Goal: Task Accomplishment & Management: Use online tool/utility

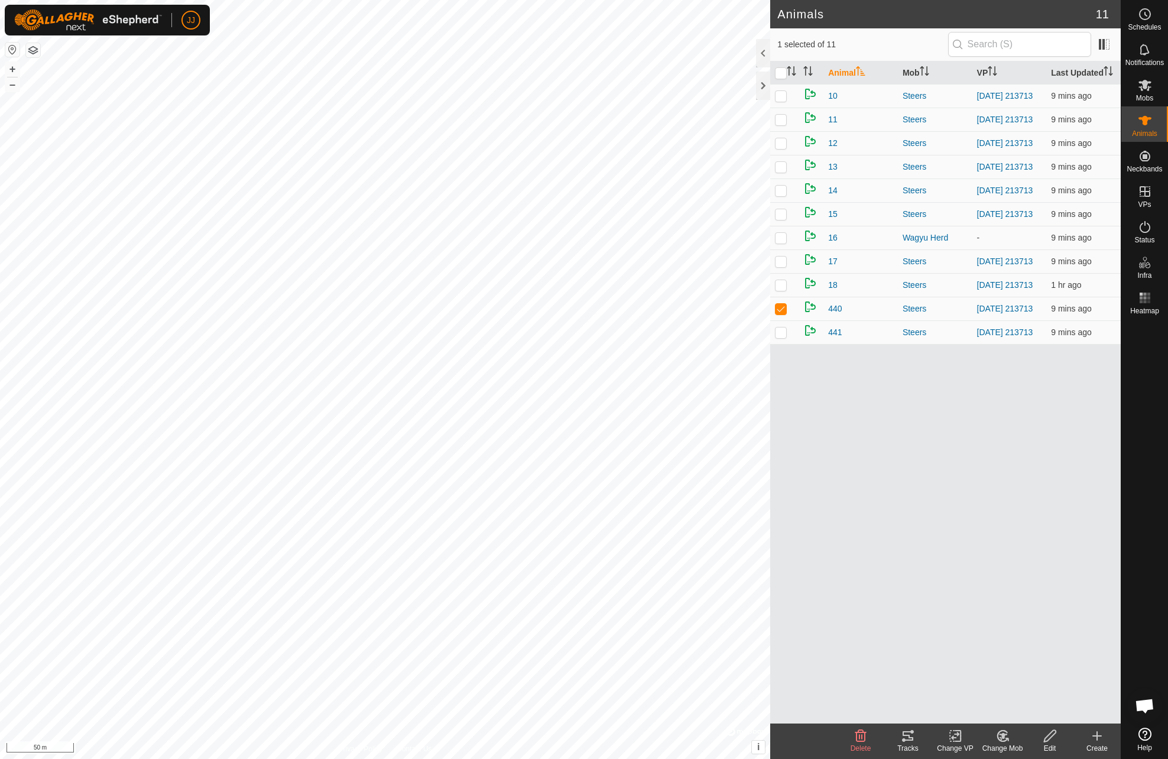
click at [908, 738] on icon at bounding box center [908, 736] width 14 height 14
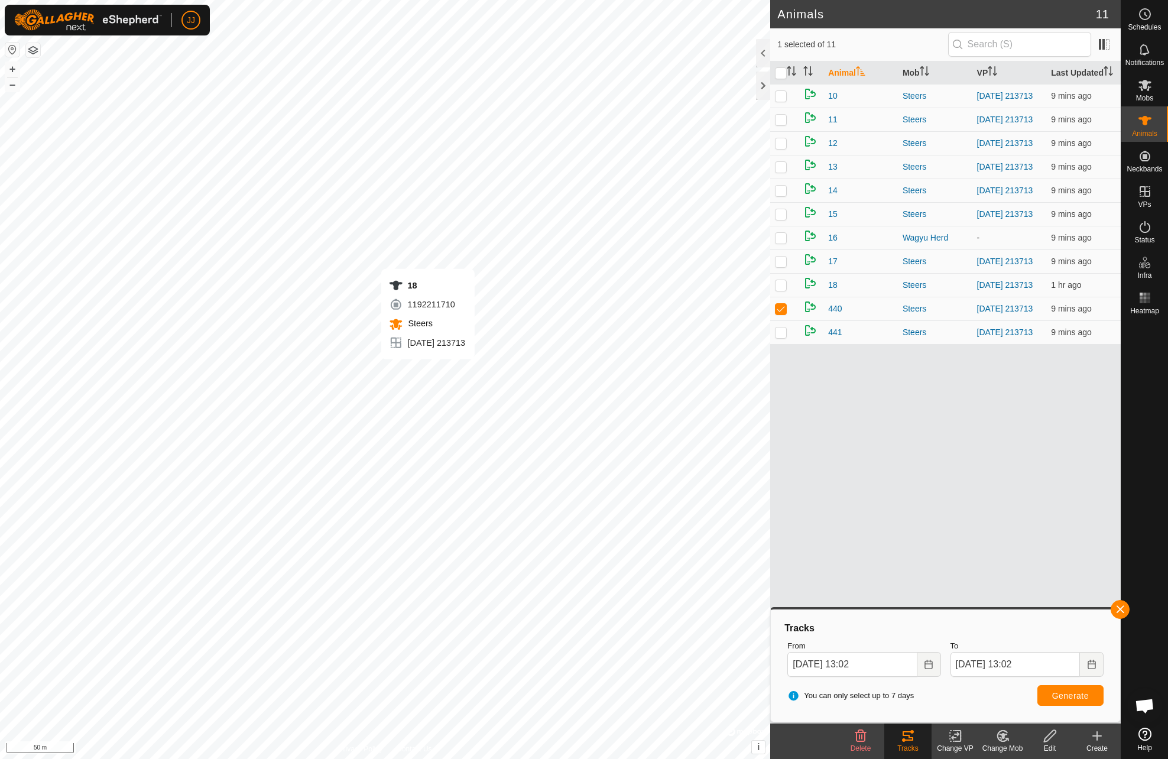
checkbox input "true"
checkbox input "false"
click at [1059, 702] on button "Generate" at bounding box center [1071, 695] width 66 height 21
checkbox input "true"
checkbox input "false"
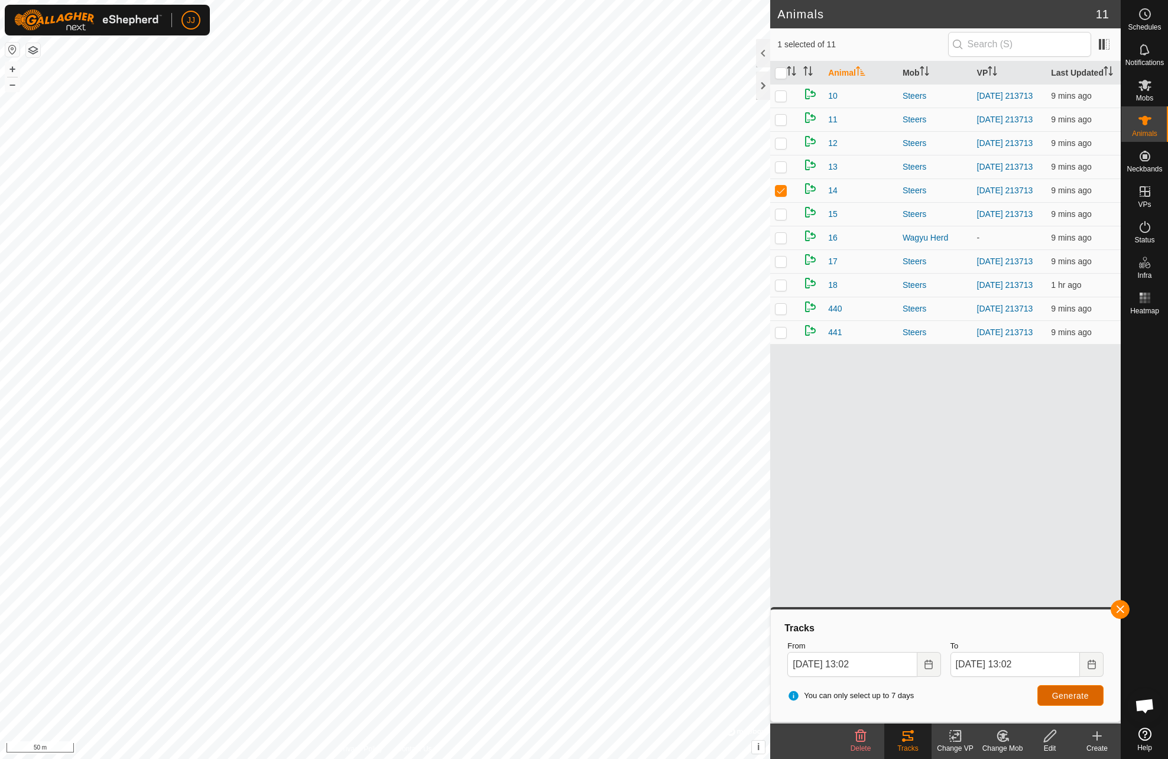
click at [1069, 693] on span "Generate" at bounding box center [1070, 695] width 37 height 9
checkbox input "true"
checkbox input "false"
click at [1084, 701] on button "Generate" at bounding box center [1071, 695] width 66 height 21
checkbox input "false"
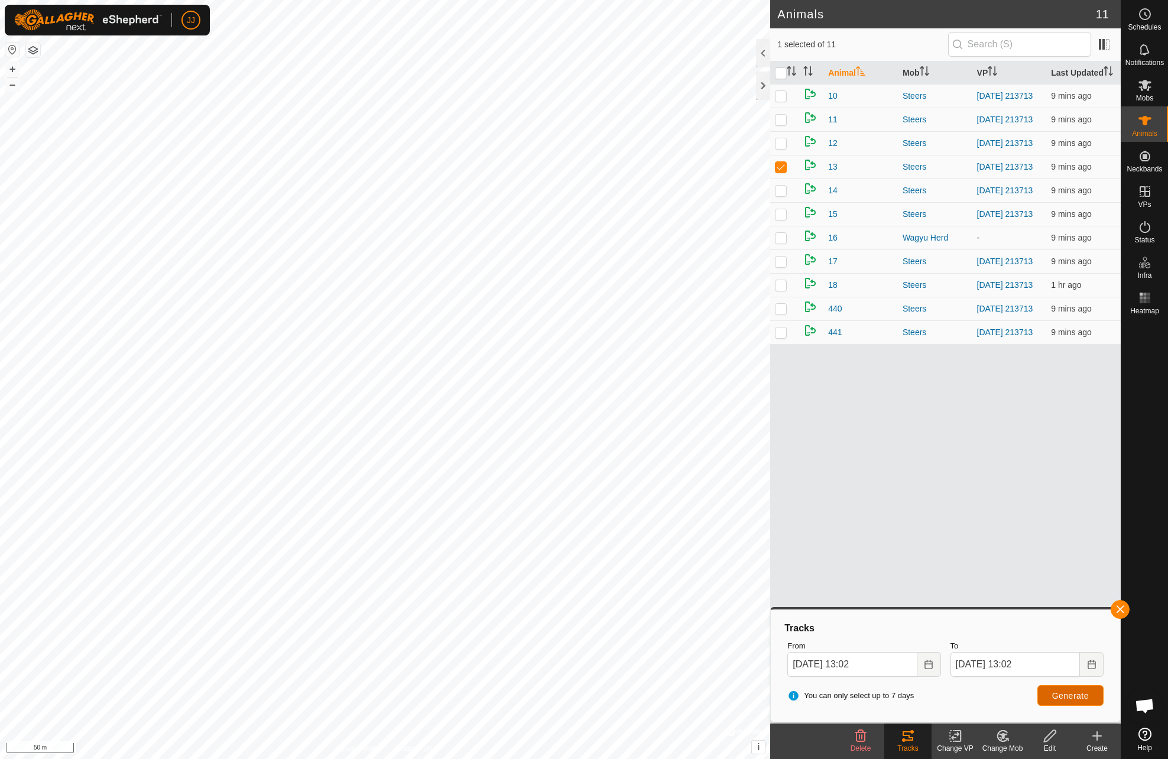
click at [1058, 692] on span "Generate" at bounding box center [1070, 695] width 37 height 9
checkbox input "false"
checkbox input "true"
click at [1075, 701] on button "Generate" at bounding box center [1071, 695] width 66 height 21
click at [764, 51] on div at bounding box center [763, 53] width 14 height 28
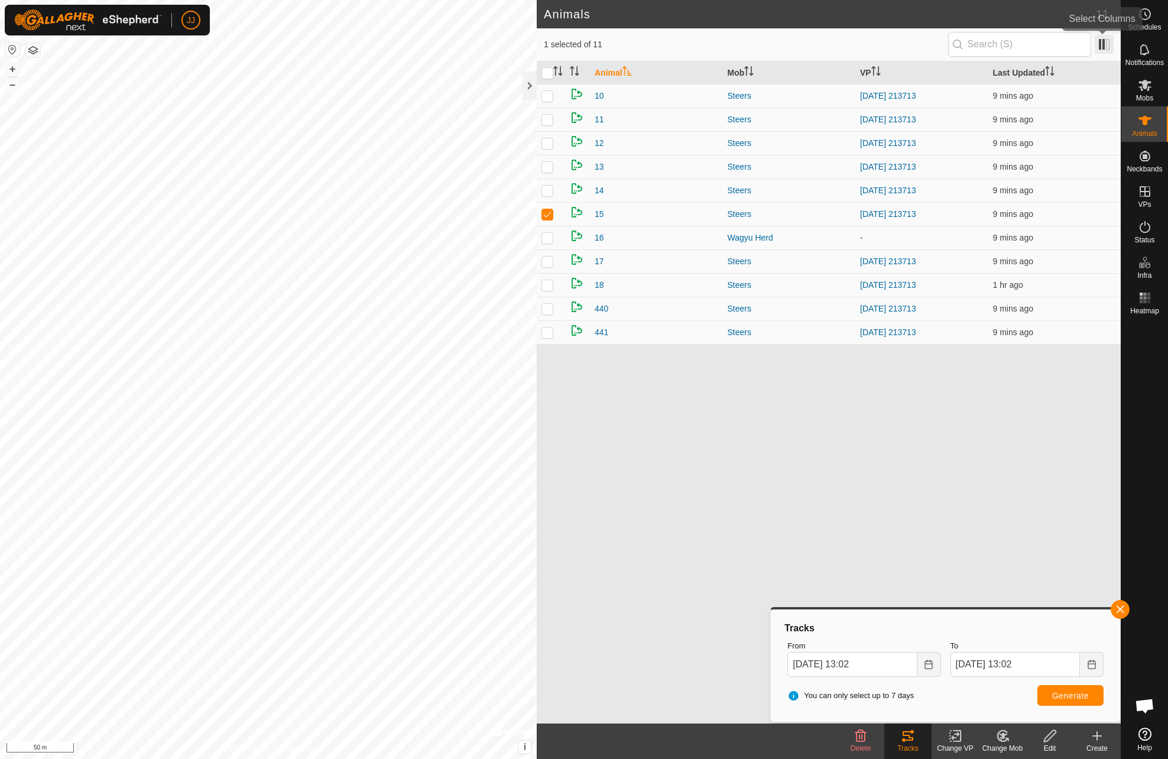
click at [1107, 46] on span at bounding box center [1104, 44] width 19 height 19
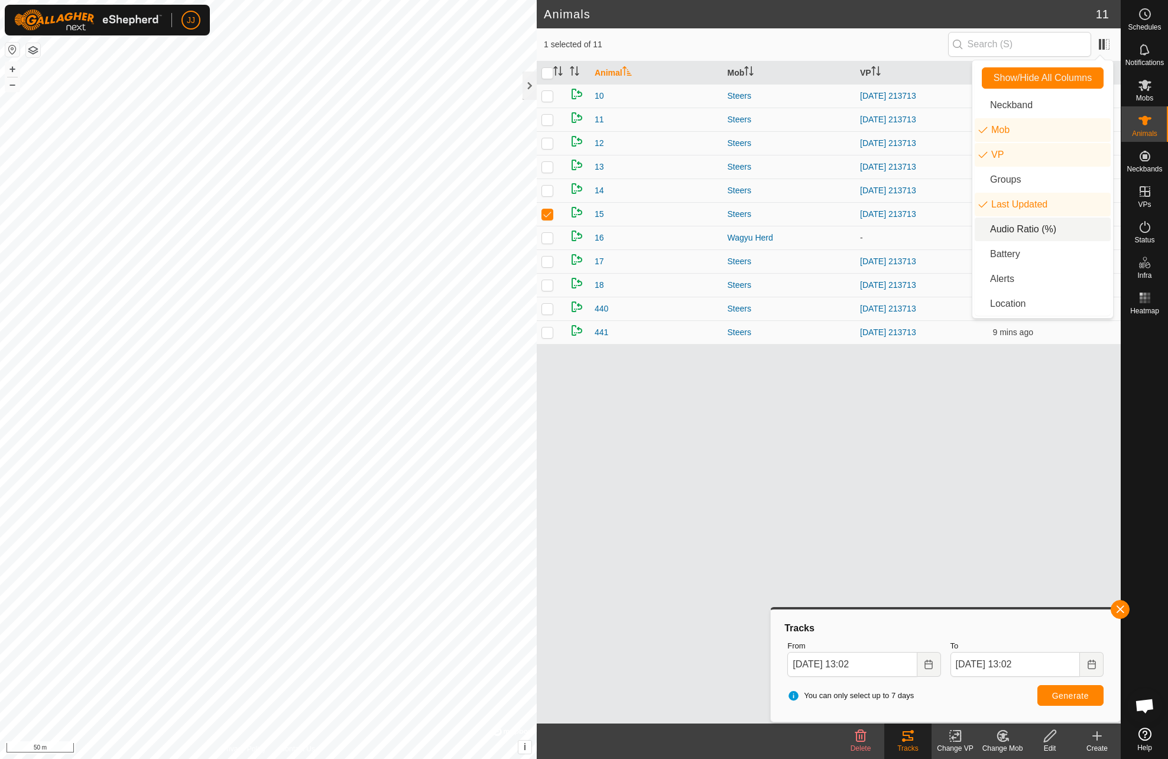
click at [1009, 226] on li "Audio Ratio (%)" at bounding box center [1043, 230] width 136 height 24
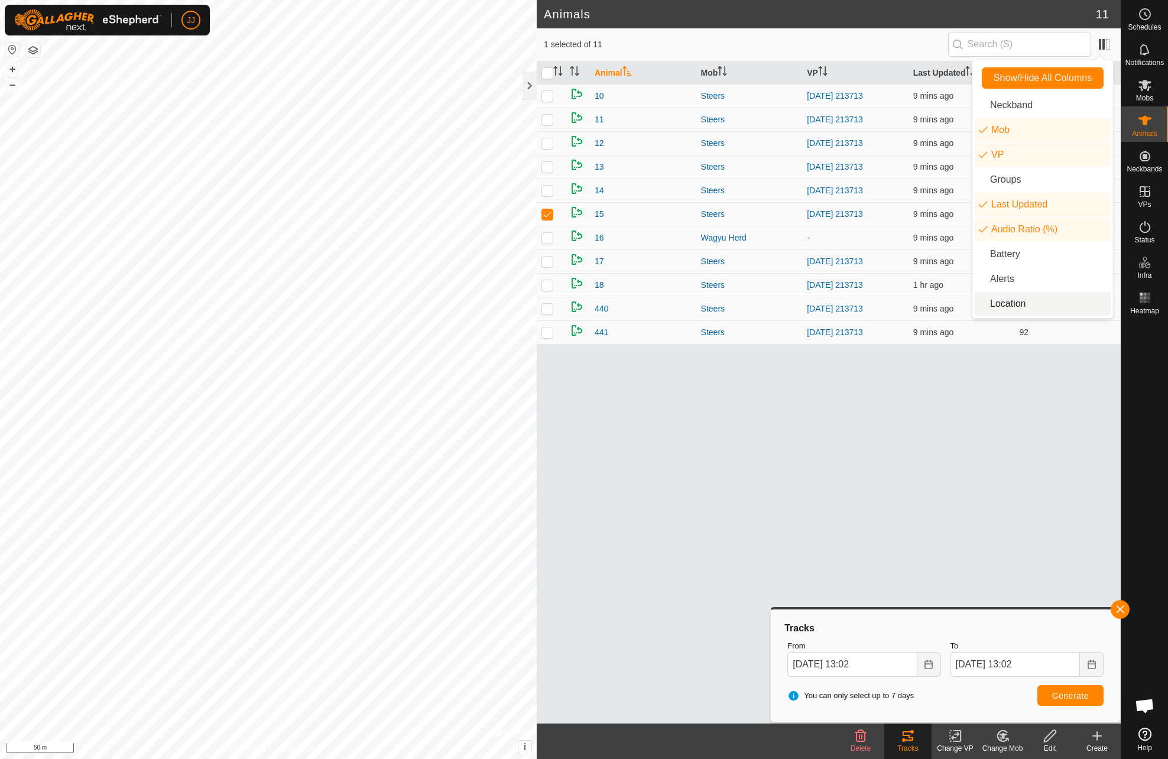
click at [944, 472] on div "Animal Mob VP Last Updated Audio Ratio (%) 10 Steers [DATE] 213713 9 mins ago 8…" at bounding box center [829, 392] width 584 height 662
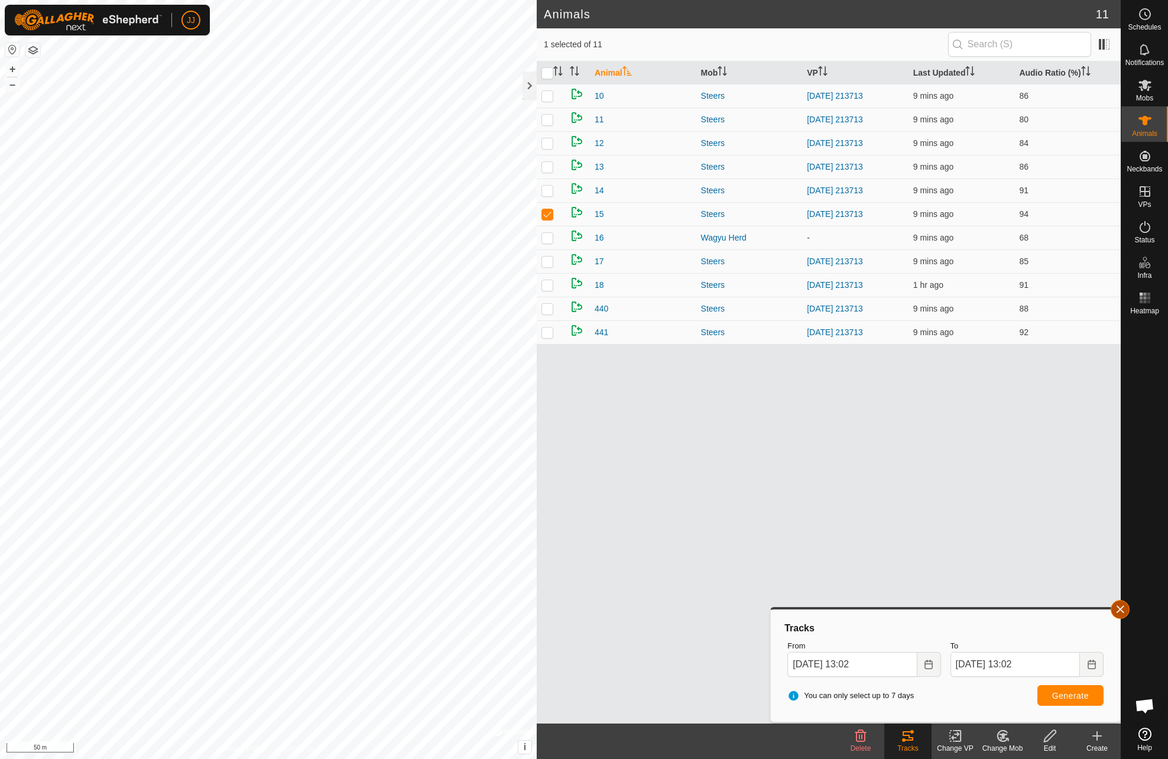
click at [1122, 614] on button "button" at bounding box center [1120, 609] width 19 height 19
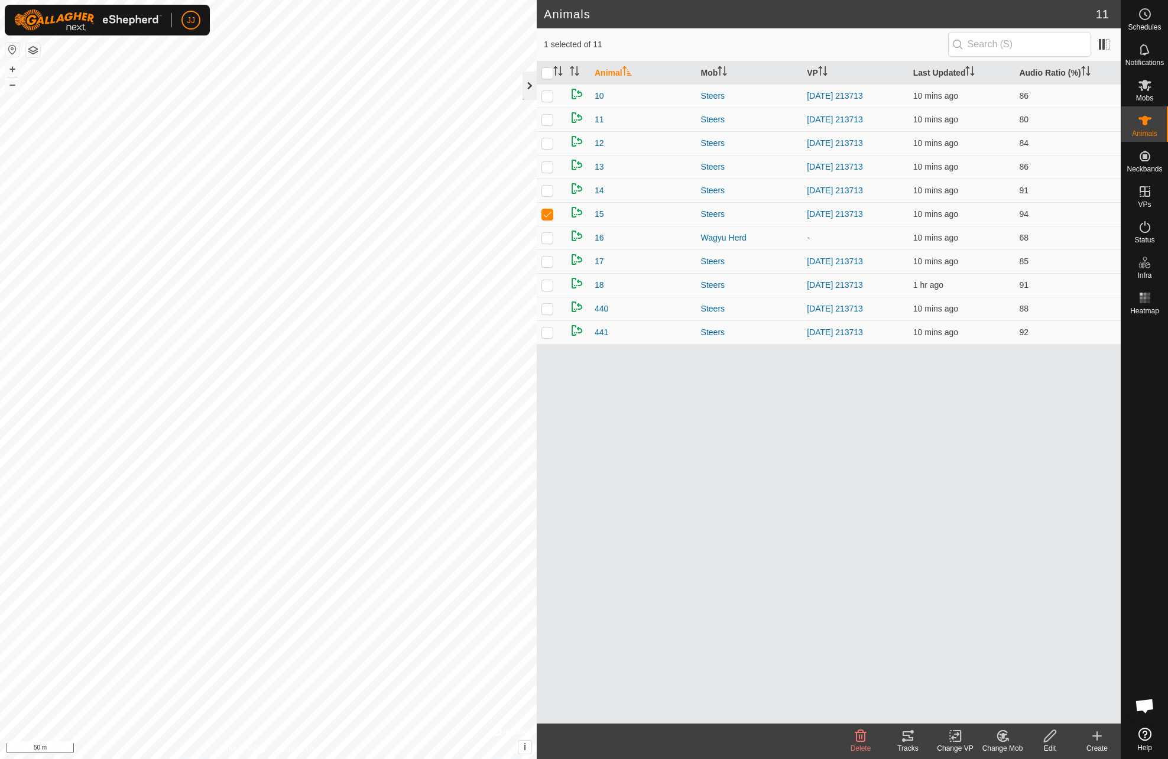
click at [529, 92] on div at bounding box center [530, 86] width 14 height 28
